Goal: Task Accomplishment & Management: Complete application form

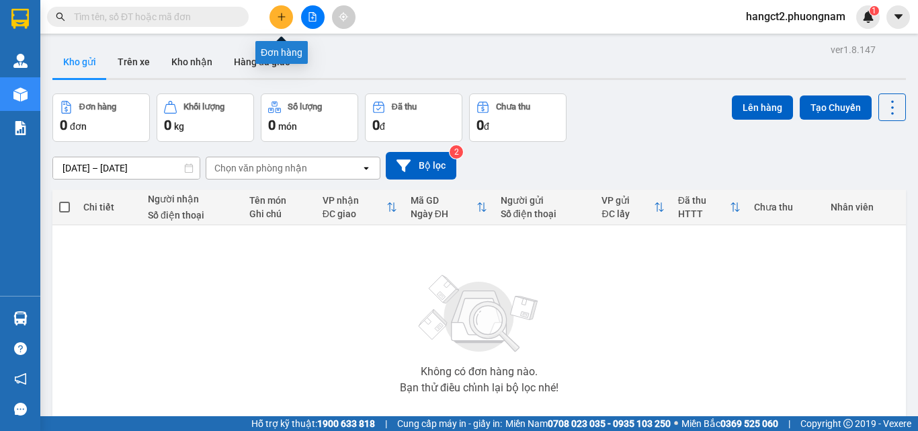
click at [283, 9] on button at bounding box center [282, 17] width 24 height 24
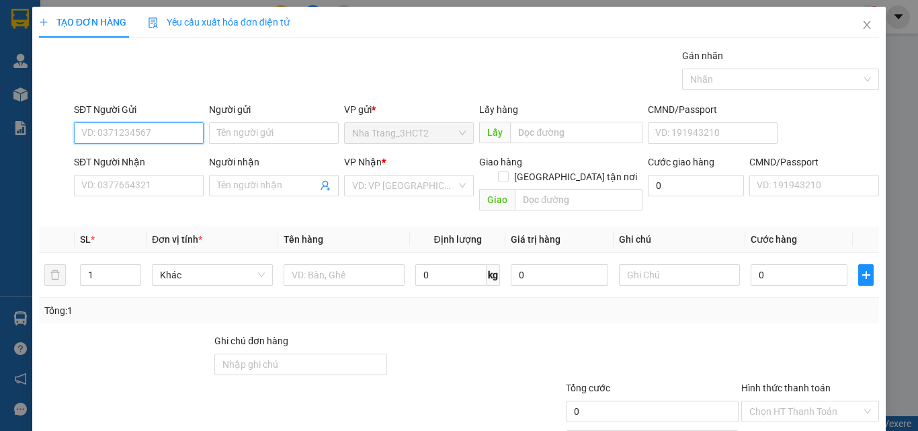
click at [156, 129] on input "SĐT Người Gửi" at bounding box center [139, 133] width 130 height 22
paste input "0944440984"
type input "0944440984"
click at [156, 129] on input "0944440984" at bounding box center [139, 133] width 130 height 22
click at [168, 160] on div "0944440984 - THIÊN TRANG" at bounding box center [156, 160] width 151 height 15
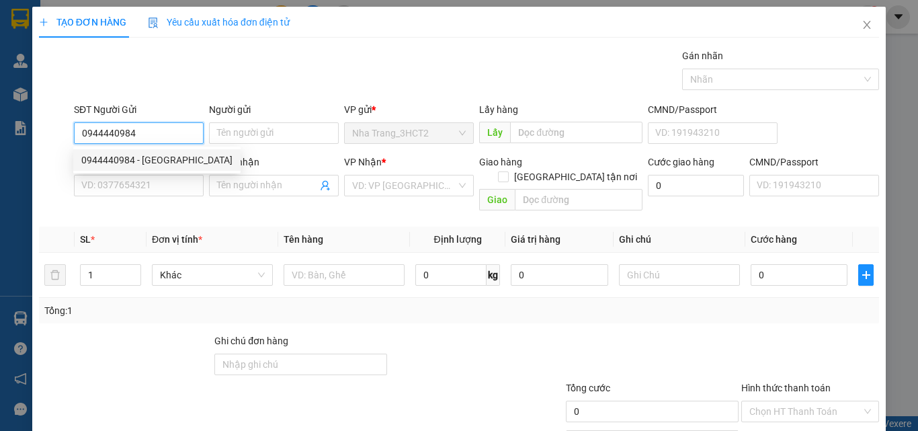
type input "THIÊN TRANG"
type input "0869231039"
type input "PHAN ANH"
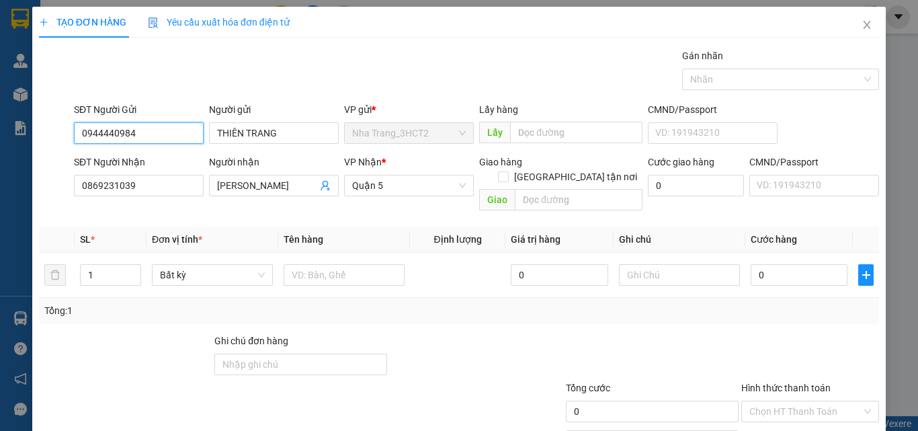
type input "0944440984"
click at [151, 171] on div "SĐT Người Nhận" at bounding box center [139, 165] width 130 height 20
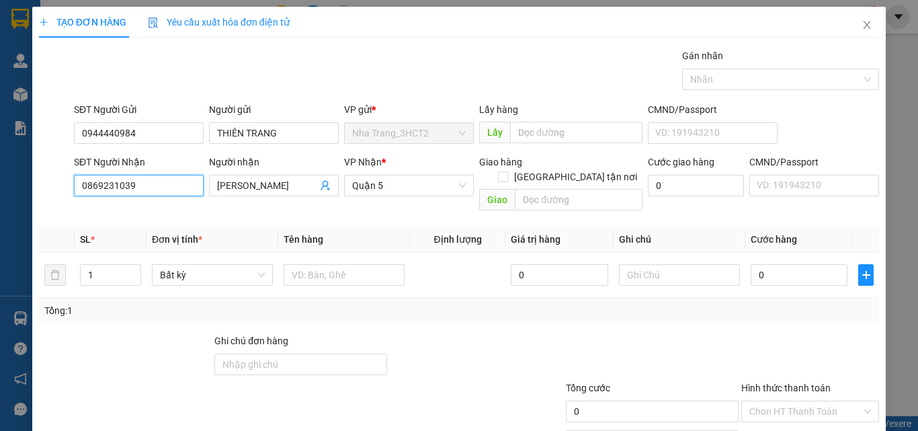
click at [150, 182] on input "0869231039" at bounding box center [139, 186] width 130 height 22
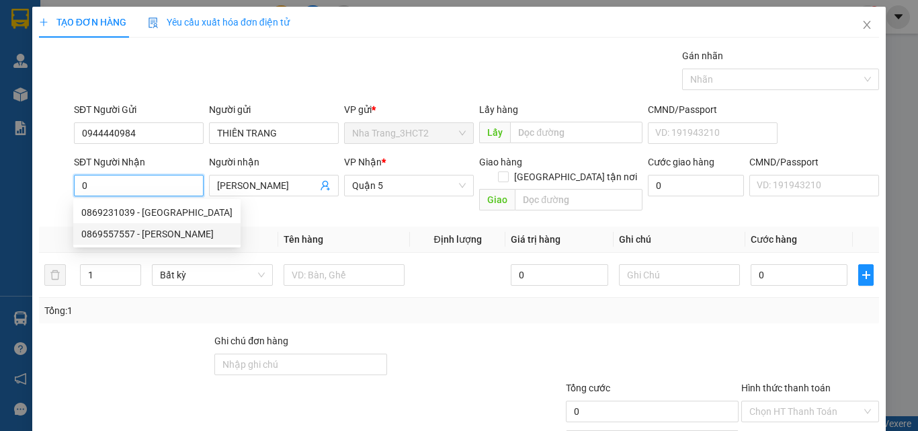
click at [157, 233] on div "0869557557 - KIM HÒA PHÁT" at bounding box center [156, 234] width 151 height 15
type input "0869557557"
type input "KIM HÒA PHÁT"
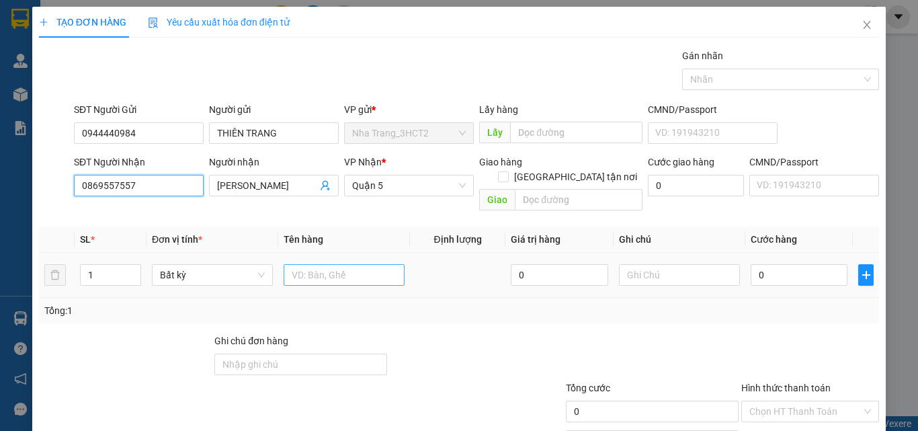
type input "0869557557"
click at [333, 270] on input "text" at bounding box center [344, 275] width 121 height 22
type input "1 T GIẤY"
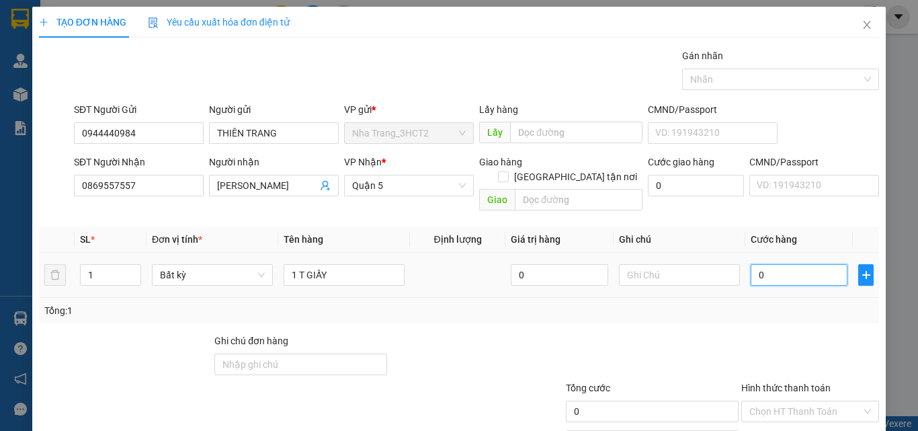
click at [758, 264] on input "0" at bounding box center [799, 275] width 97 height 22
click at [751, 264] on input "0" at bounding box center [799, 275] width 97 height 22
type input "30"
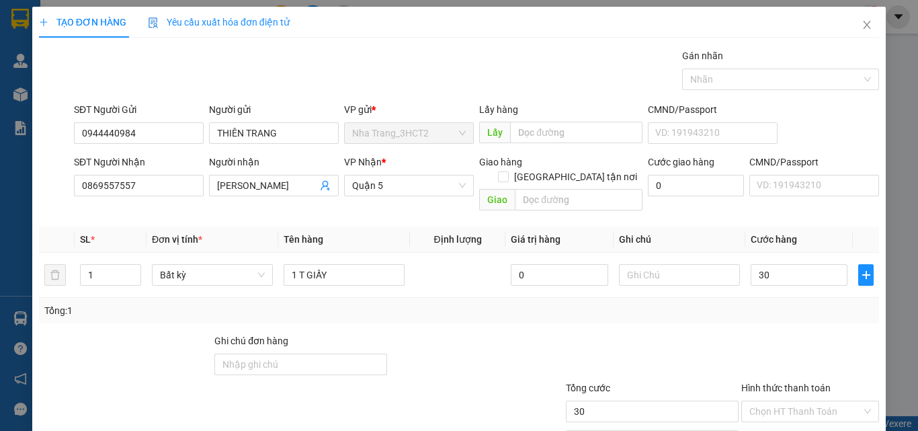
type input "30.000"
click at [754, 312] on div "Transit Pickup Surcharge Ids Transit Deliver Surcharge Ids Transit Deliver Surc…" at bounding box center [459, 267] width 840 height 438
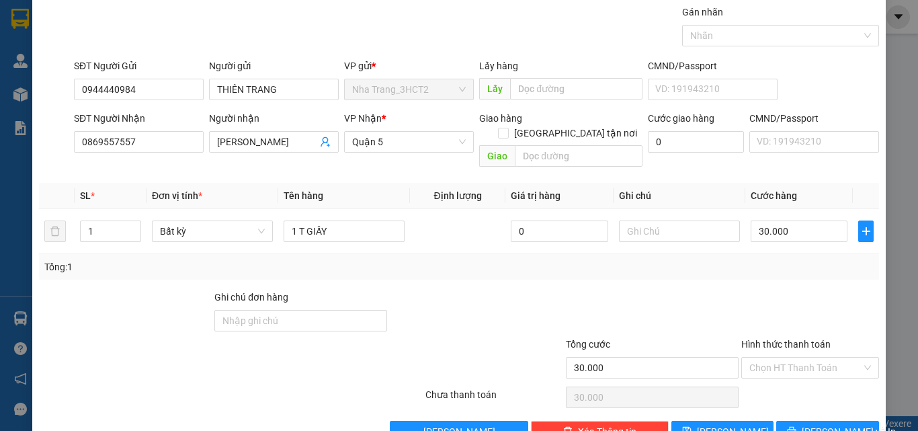
scroll to position [67, 0]
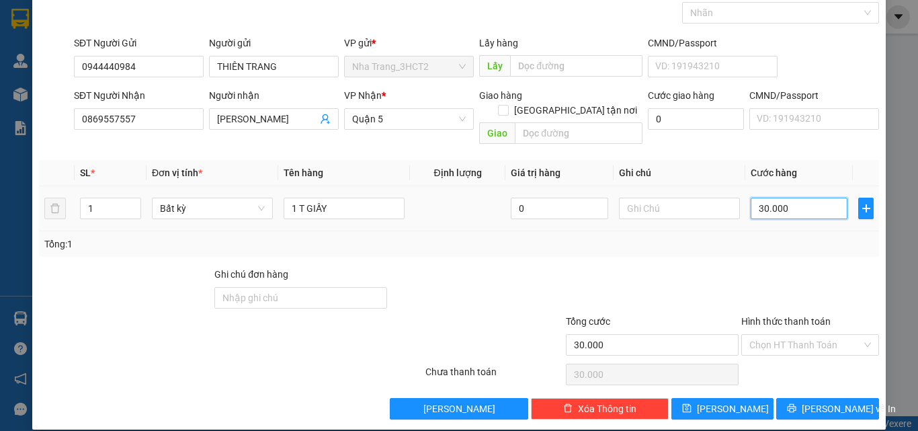
click at [758, 198] on input "30.000" at bounding box center [799, 209] width 97 height 22
click at [752, 198] on input "30.000" at bounding box center [799, 209] width 97 height 22
click at [753, 198] on input "30.000" at bounding box center [799, 209] width 97 height 22
type input "0.000"
type input "0"
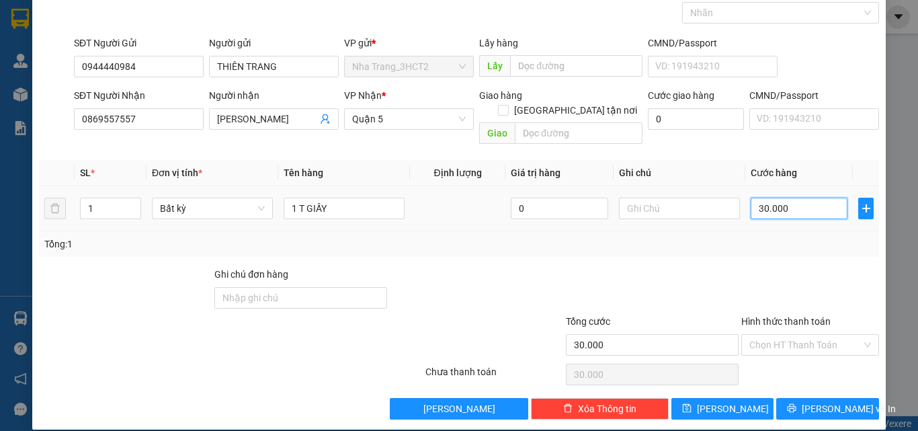
type input "0"
type input "20.000"
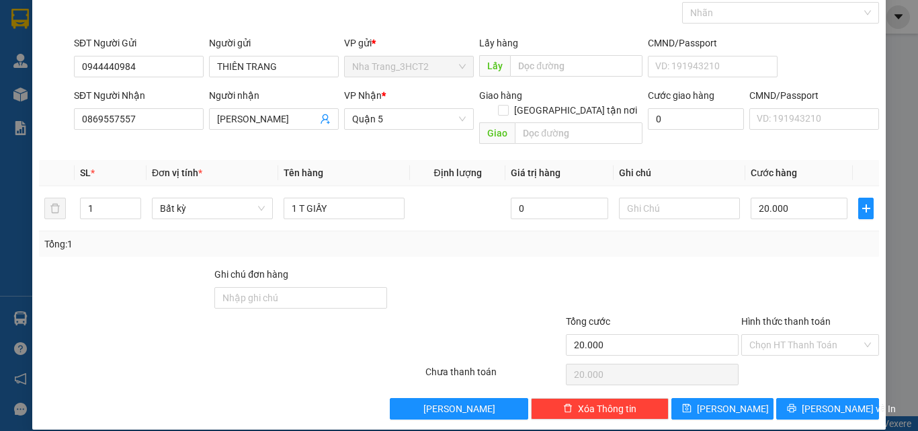
click at [762, 267] on div at bounding box center [810, 290] width 140 height 47
click at [796, 403] on icon "printer" at bounding box center [791, 407] width 9 height 9
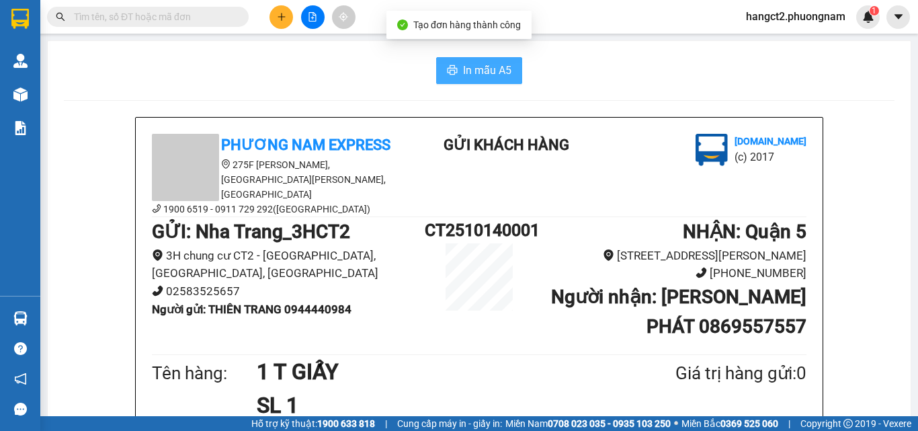
click at [512, 58] on button "In mẫu A5" at bounding box center [479, 70] width 86 height 27
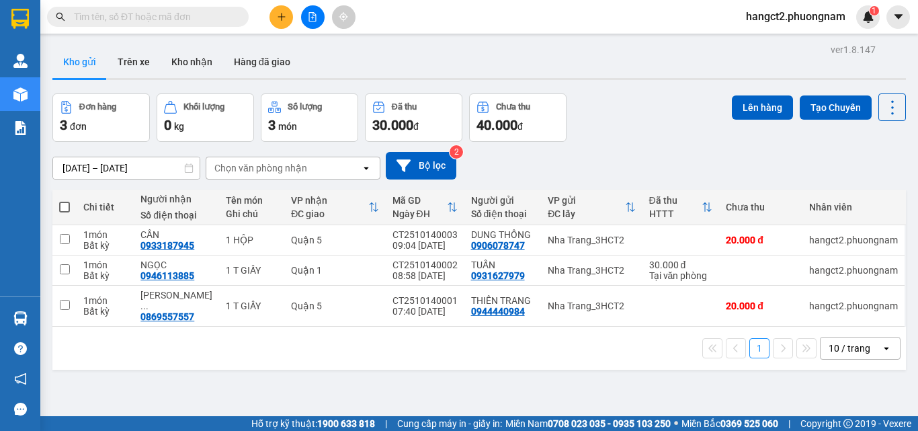
click at [227, 14] on input "text" at bounding box center [153, 16] width 159 height 15
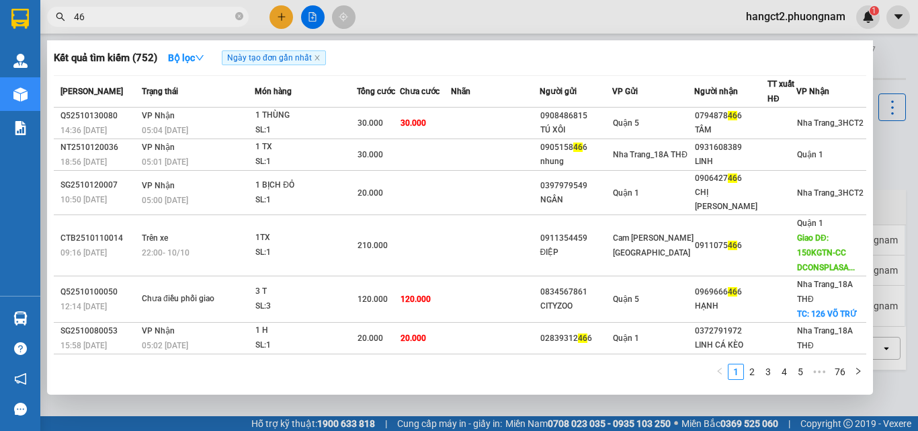
type input "4"
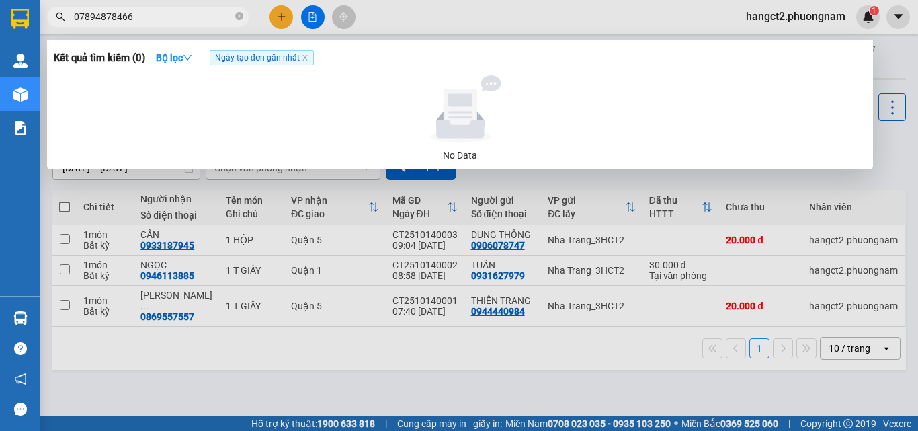
click at [90, 19] on input "07894878466" at bounding box center [153, 16] width 159 height 15
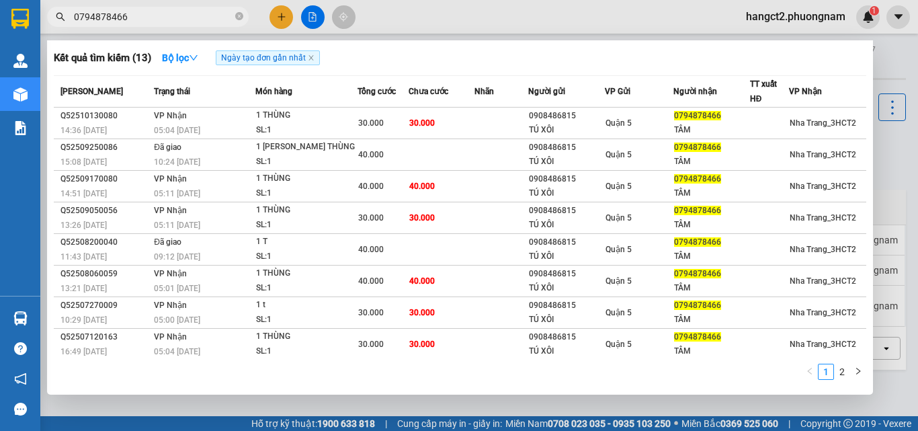
type input "0794878466"
click at [241, 16] on icon "close-circle" at bounding box center [239, 16] width 8 height 8
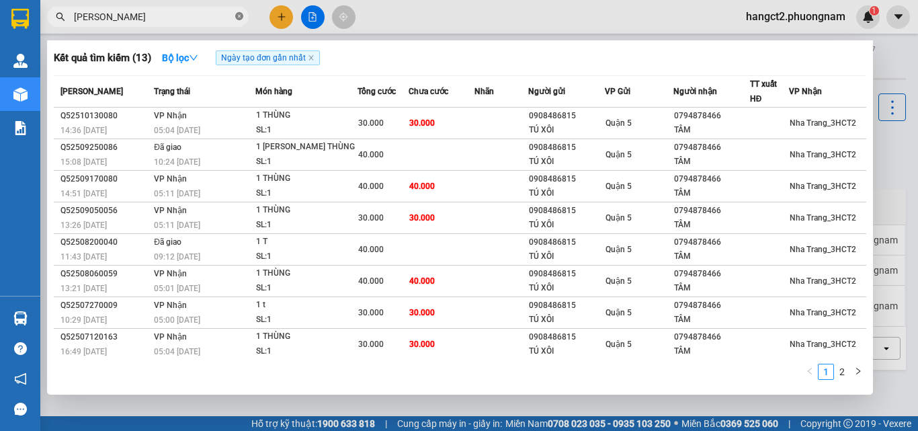
type input "[PERSON_NAME]"
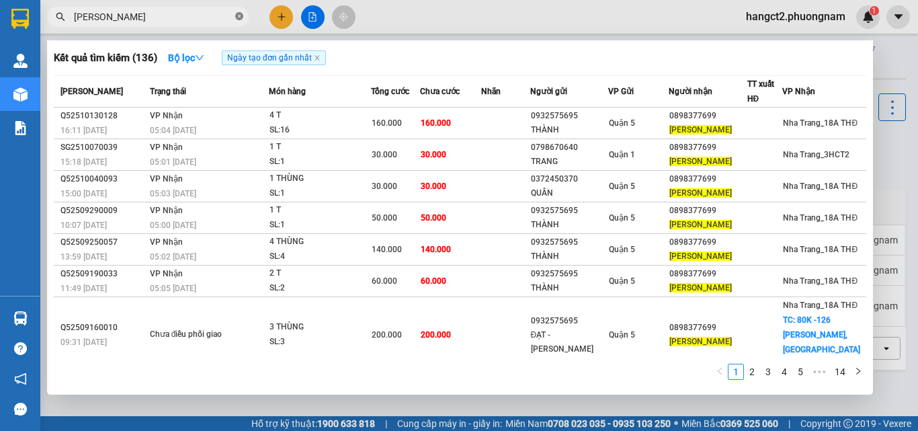
click at [240, 15] on icon "close-circle" at bounding box center [239, 16] width 8 height 8
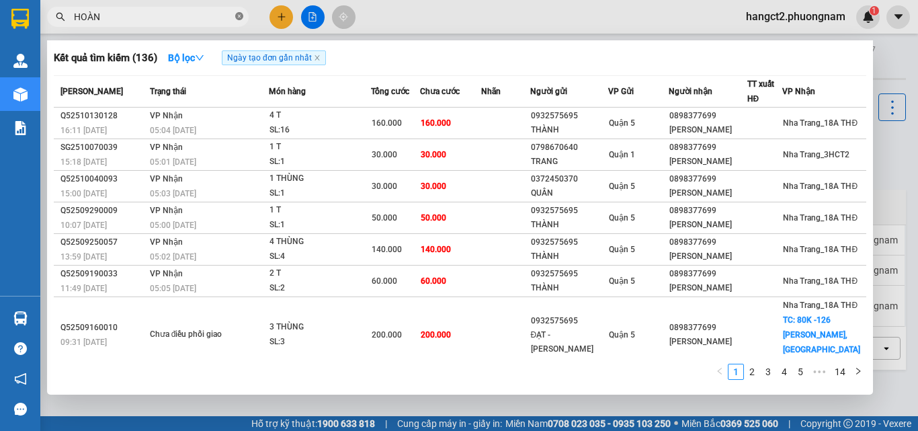
type input "HOÀNG"
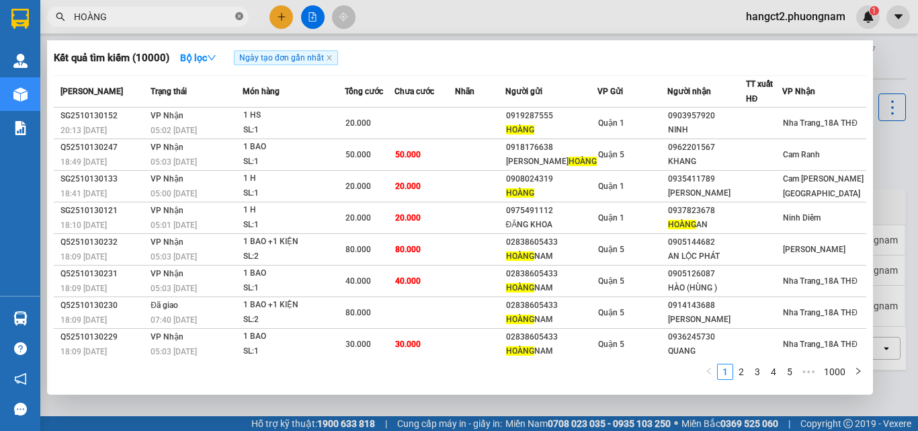
click at [240, 19] on icon "close-circle" at bounding box center [239, 16] width 8 height 8
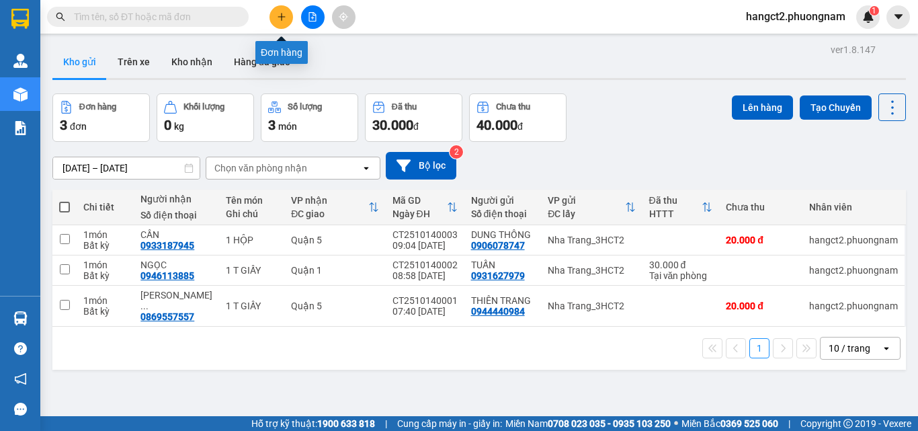
click at [288, 13] on button at bounding box center [282, 17] width 24 height 24
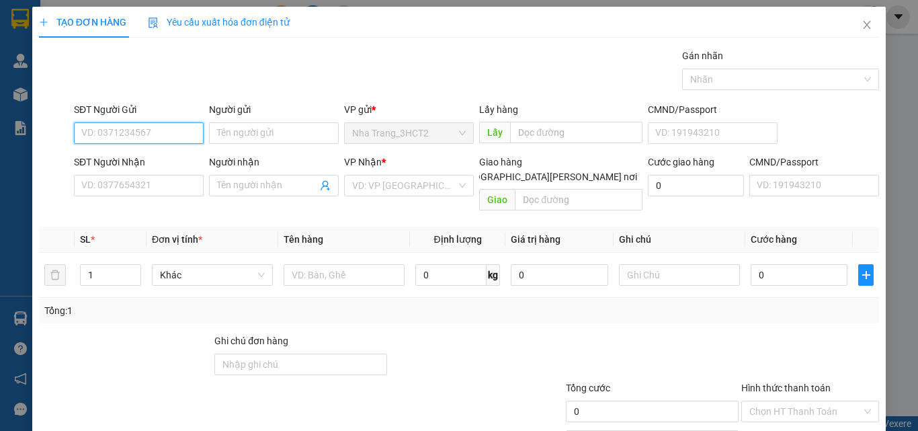
click at [120, 134] on input "SĐT Người Gửi" at bounding box center [139, 133] width 130 height 22
click at [81, 130] on input "3111459" at bounding box center [139, 133] width 130 height 22
type input "0983111459"
click at [177, 159] on div "0983111459 - [PERSON_NAME]" at bounding box center [147, 160] width 132 height 15
type input "DUNG"
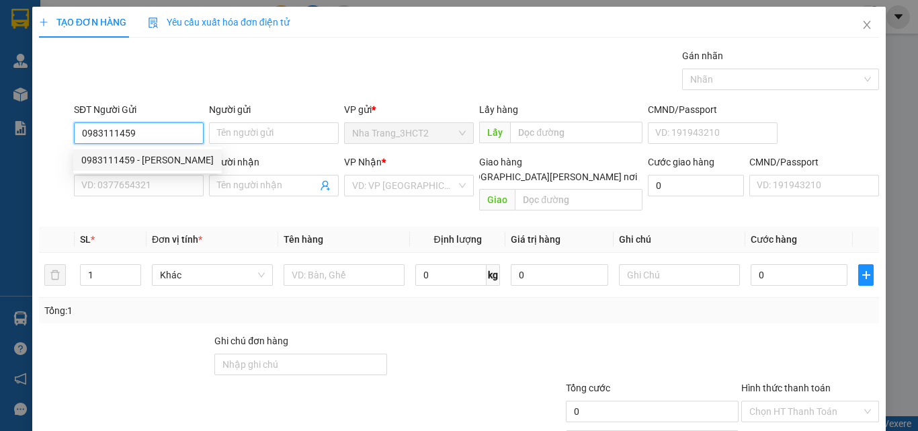
type input "0903318873"
type input "VÂN"
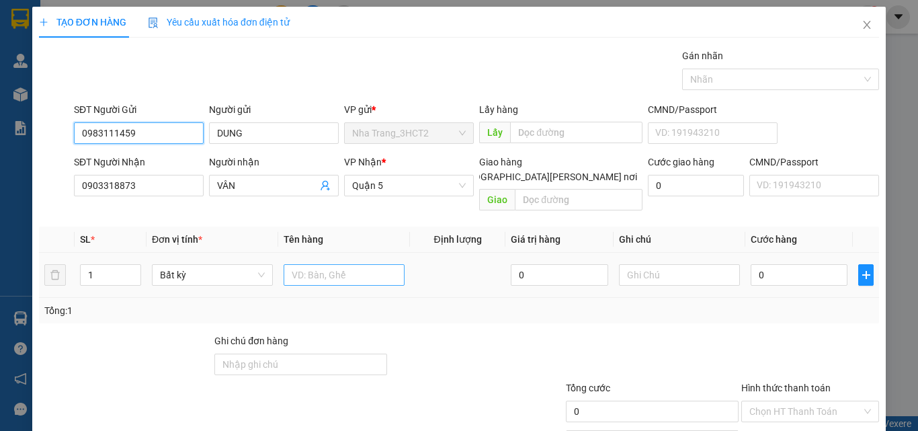
type input "0983111459"
click at [333, 264] on input "text" at bounding box center [344, 275] width 121 height 22
type input "1 [PERSON_NAME]"
click at [758, 262] on div "0" at bounding box center [799, 275] width 97 height 27
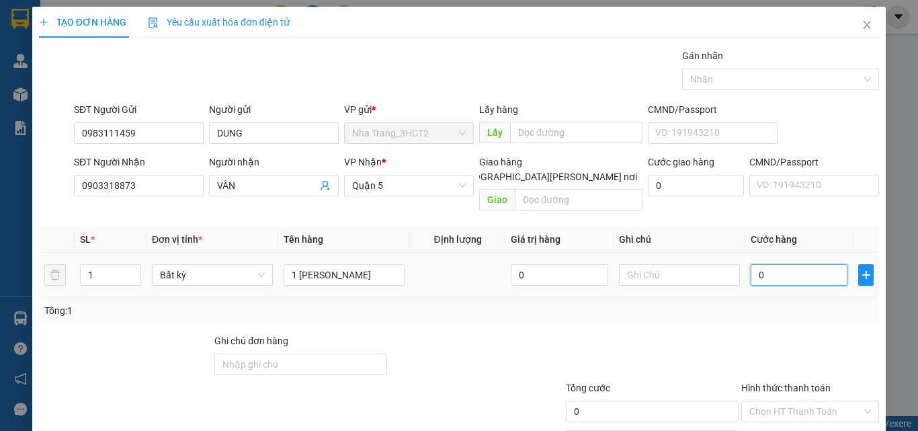
click at [751, 264] on input "0" at bounding box center [799, 275] width 97 height 22
click at [751, 270] on input "0" at bounding box center [799, 275] width 97 height 22
type input "30"
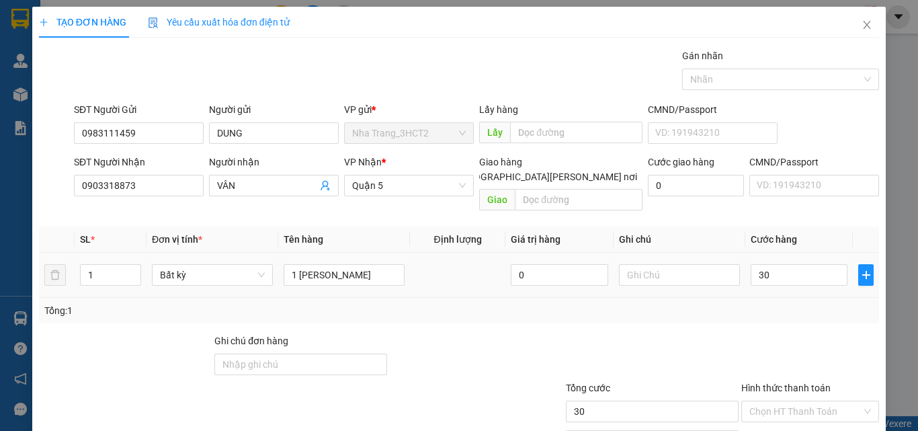
type input "30.000"
click at [750, 304] on div "Tổng: 1" at bounding box center [459, 311] width 840 height 26
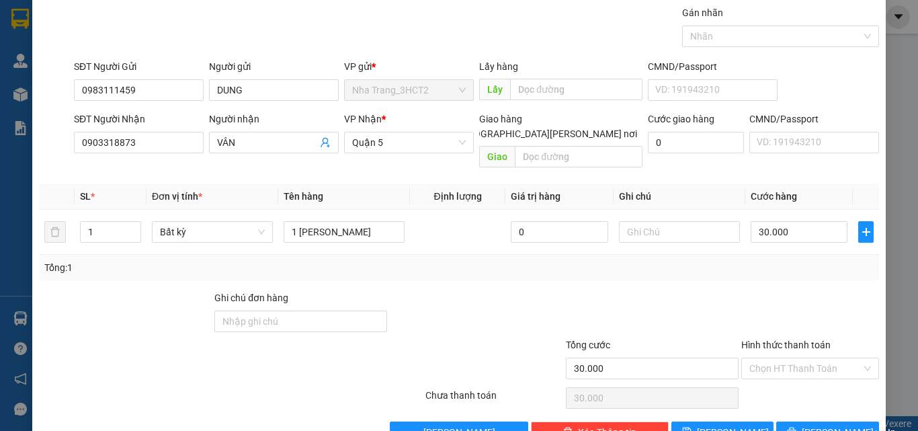
scroll to position [67, 0]
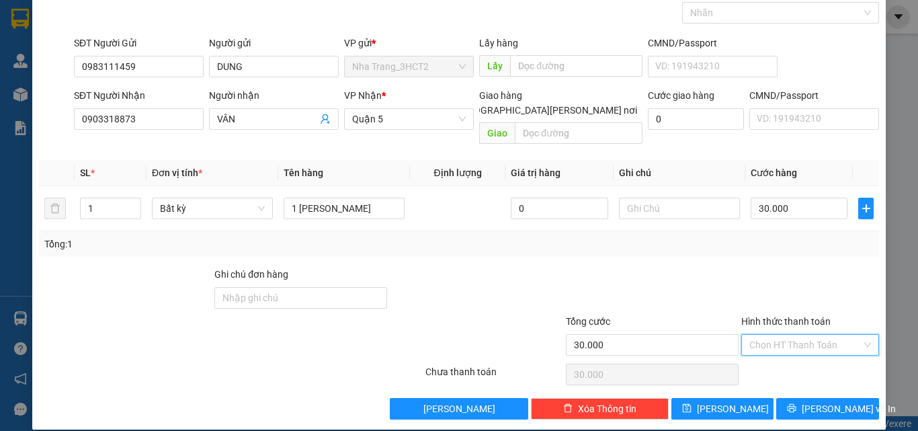
click at [790, 335] on input "Hình thức thanh toán" at bounding box center [806, 345] width 112 height 20
click at [784, 240] on div "Tại văn phòng" at bounding box center [802, 238] width 120 height 15
type input "0"
click at [821, 401] on span "[PERSON_NAME] và In" at bounding box center [849, 408] width 94 height 15
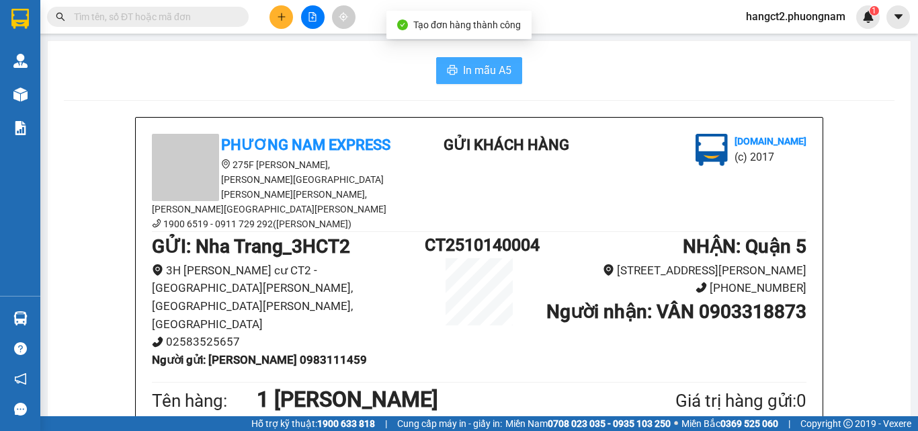
click at [463, 69] on span "In mẫu A5" at bounding box center [487, 70] width 48 height 17
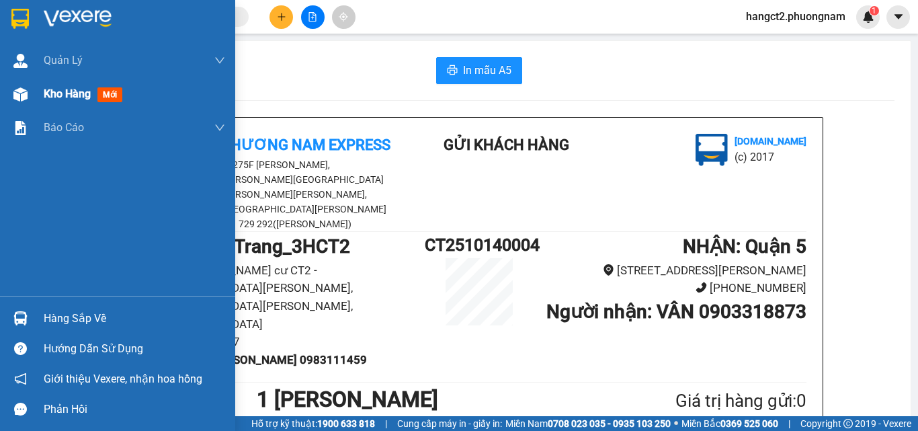
click at [34, 97] on div "Kho hàng mới" at bounding box center [117, 94] width 235 height 34
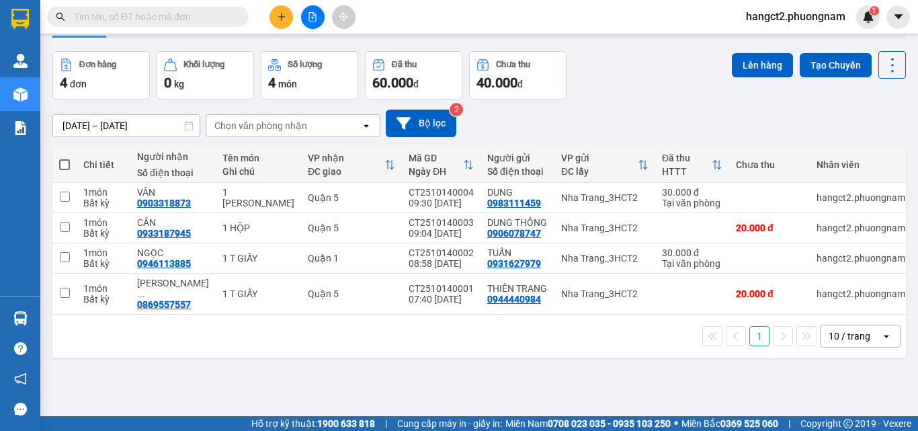
scroll to position [62, 0]
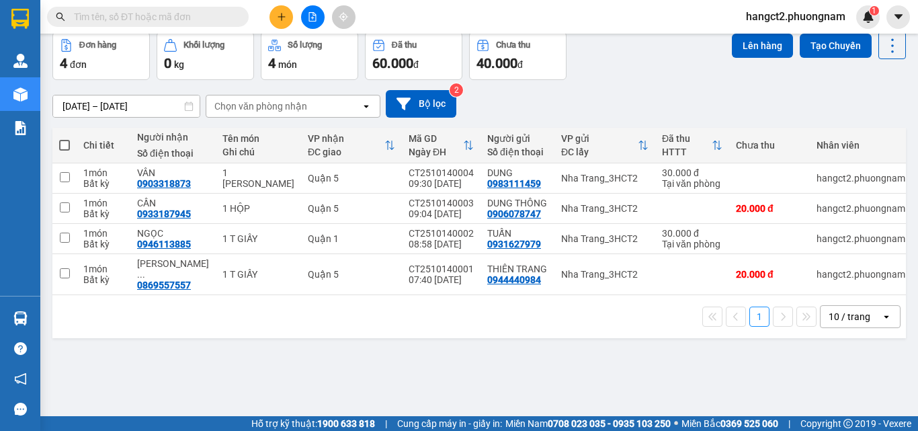
click at [196, 8] on span at bounding box center [148, 17] width 202 height 20
click at [192, 19] on input "text" at bounding box center [153, 16] width 159 height 15
click at [153, 20] on input "text" at bounding box center [153, 16] width 159 height 15
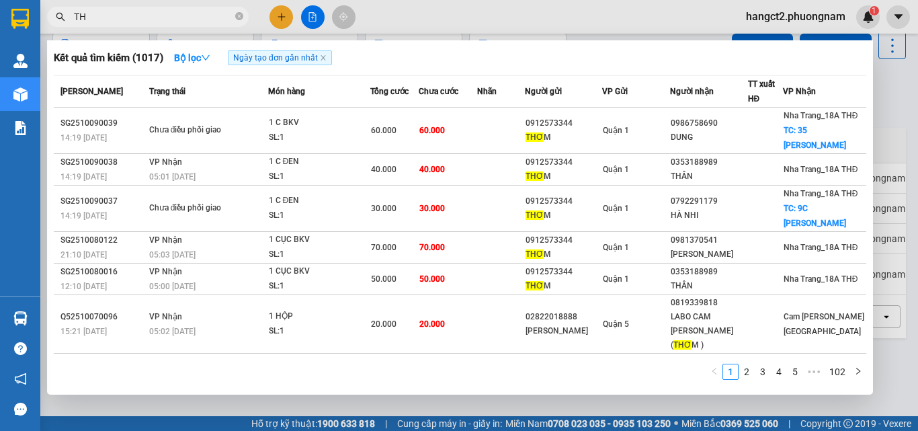
type input "T"
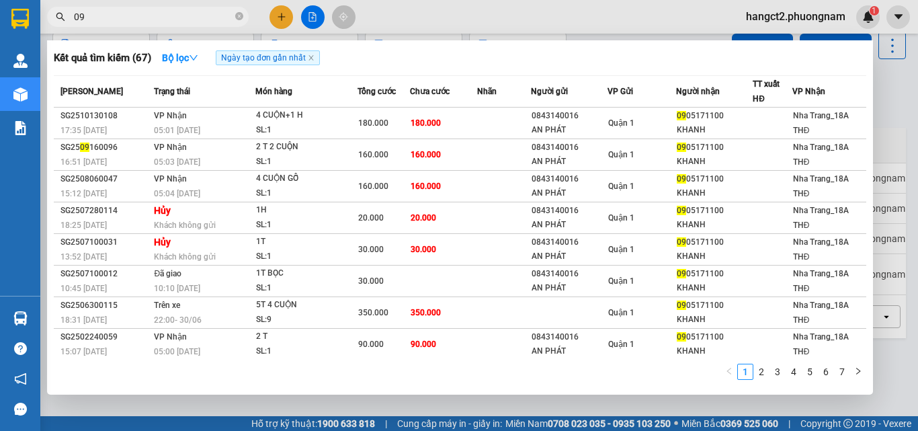
type input "0"
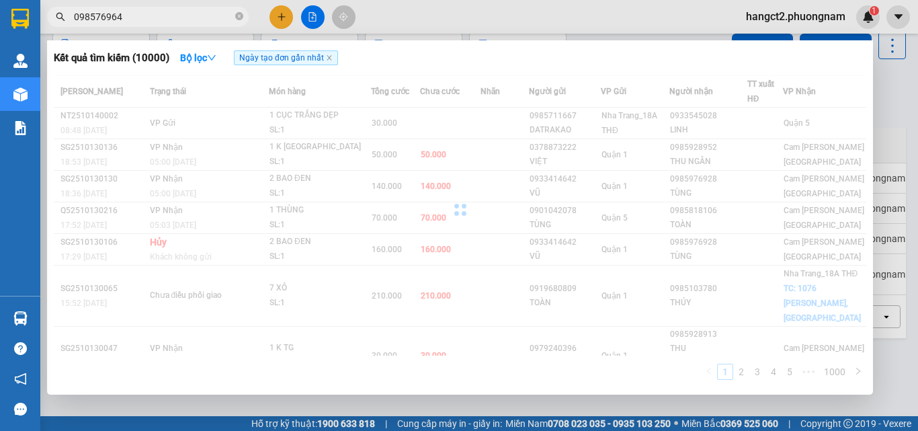
type input "0985769641"
